Goal: Navigation & Orientation: Find specific page/section

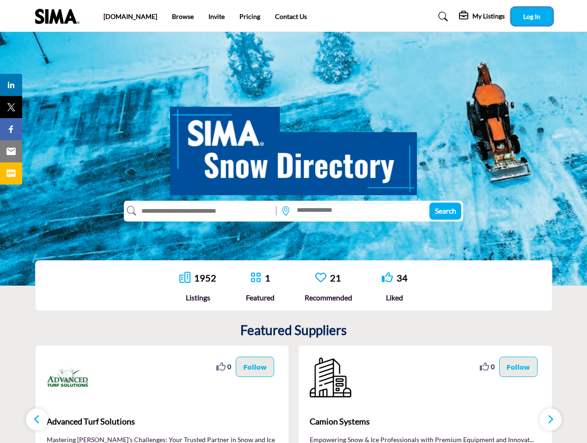
click at [532, 16] on span "Log In" at bounding box center [531, 16] width 17 height 8
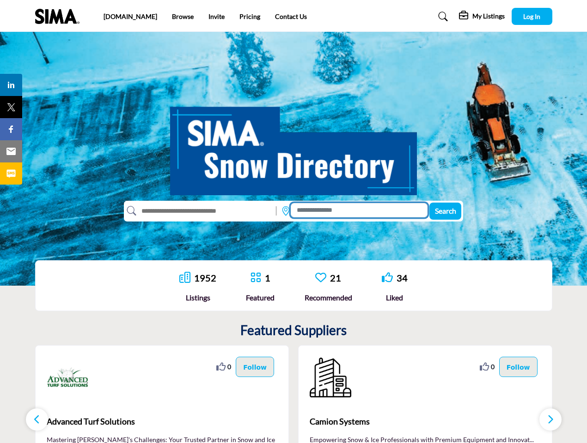
click at [358, 210] on input at bounding box center [359, 210] width 137 height 14
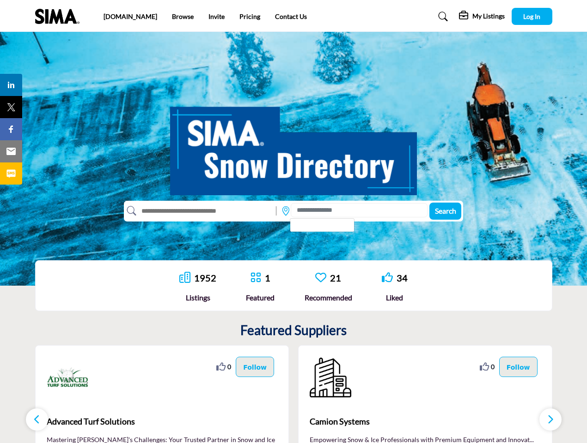
click at [225, 367] on icon at bounding box center [220, 367] width 9 height 9
click at [256, 367] on p "Follow" at bounding box center [255, 367] width 24 height 10
click at [162, 422] on span "Advanced Turf Solutions" at bounding box center [162, 422] width 231 height 12
click at [489, 367] on icon at bounding box center [483, 367] width 9 height 9
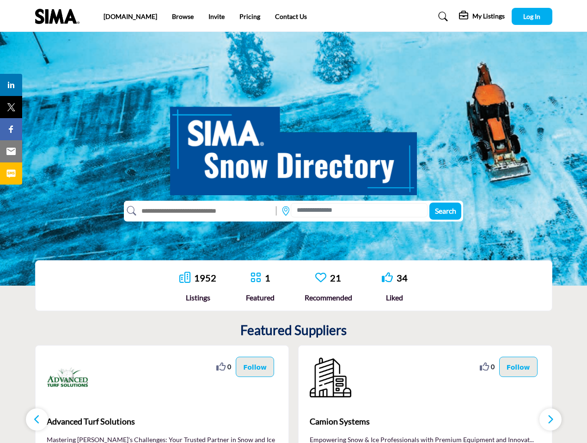
click at [520, 367] on p "Follow" at bounding box center [518, 367] width 24 height 10
click at [425, 422] on span "Camion Systems" at bounding box center [424, 422] width 231 height 12
click at [37, 420] on icon "button" at bounding box center [36, 420] width 7 height 12
